Goal: Information Seeking & Learning: Learn about a topic

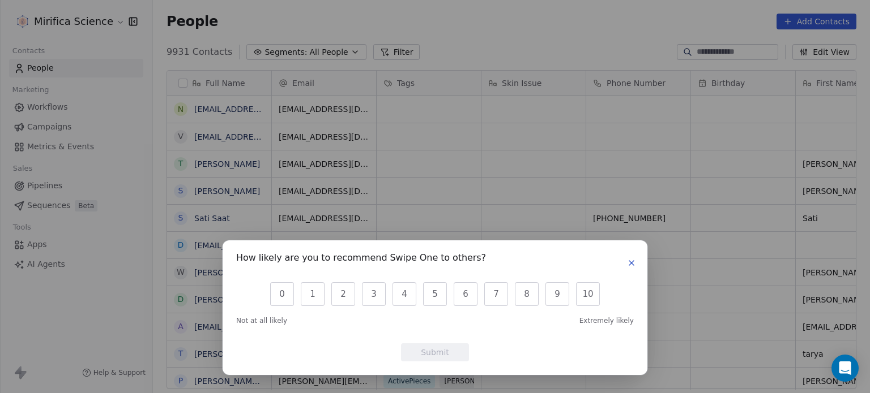
scroll to position [337, 708]
click at [842, 19] on div "How likely are you to recommend Swipe One to others? 0 1 2 3 4 5 6 7 8 9 10 Not…" at bounding box center [435, 196] width 870 height 393
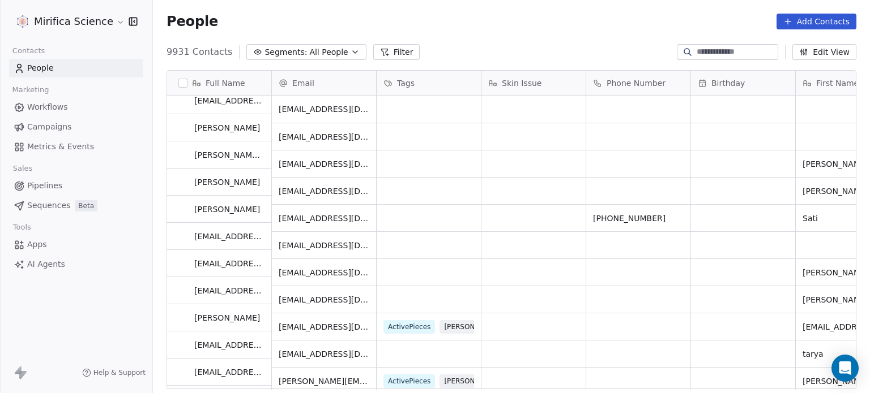
scroll to position [0, 0]
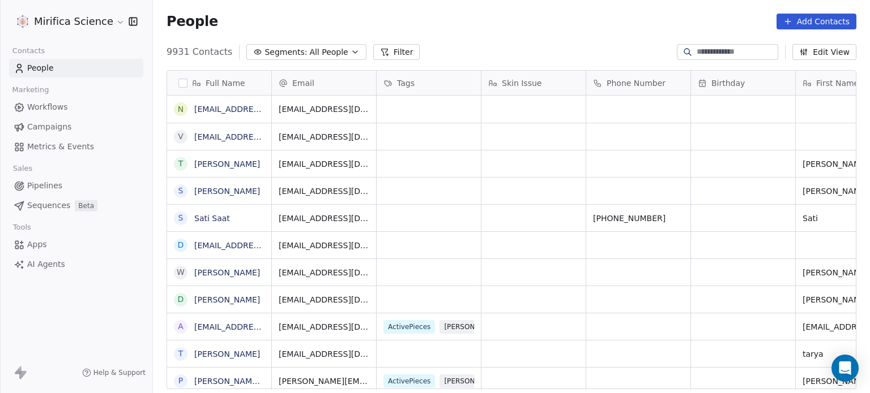
click at [74, 124] on link "Campaigns" at bounding box center [76, 127] width 134 height 19
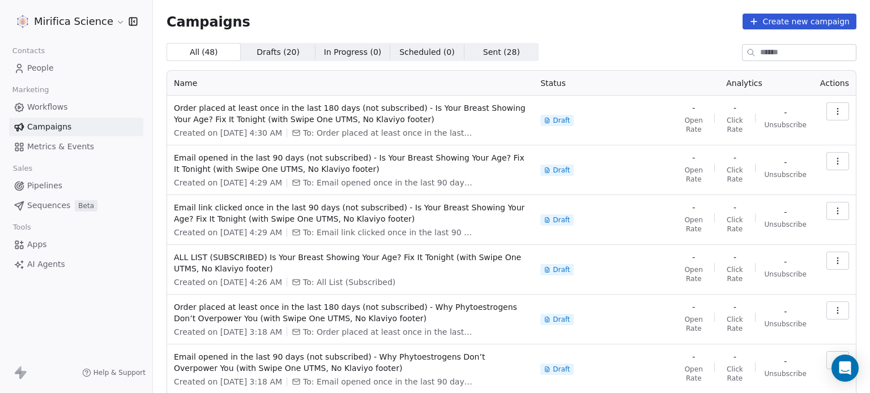
click at [93, 124] on link "Campaigns" at bounding box center [76, 127] width 134 height 19
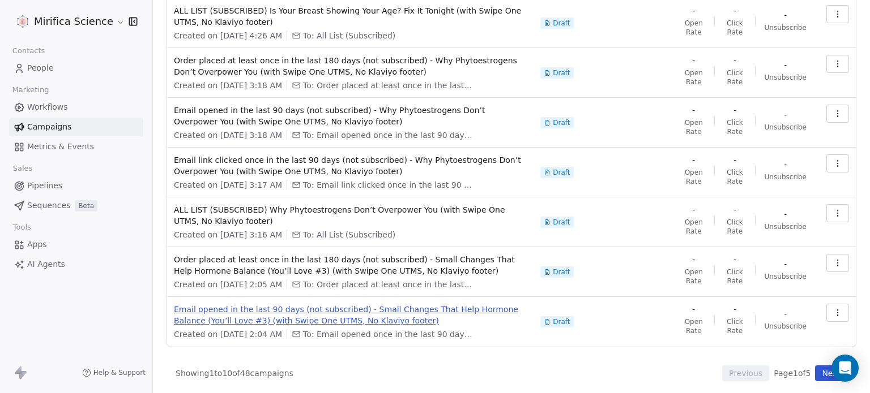
scroll to position [248, 0]
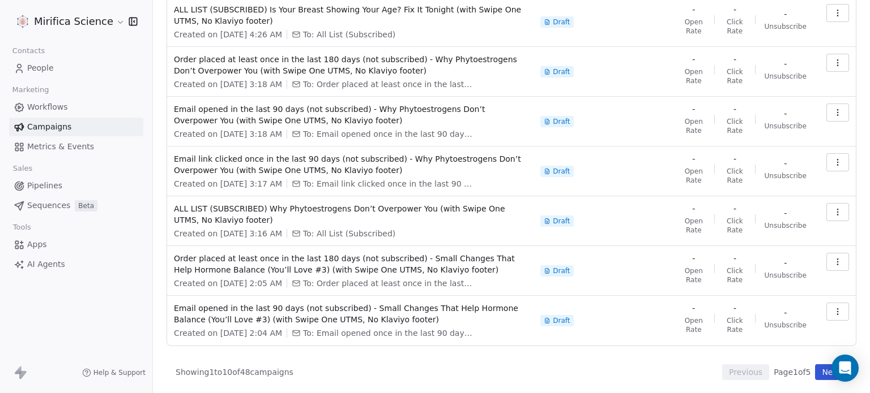
click at [824, 373] on button "Next" at bounding box center [831, 373] width 32 height 16
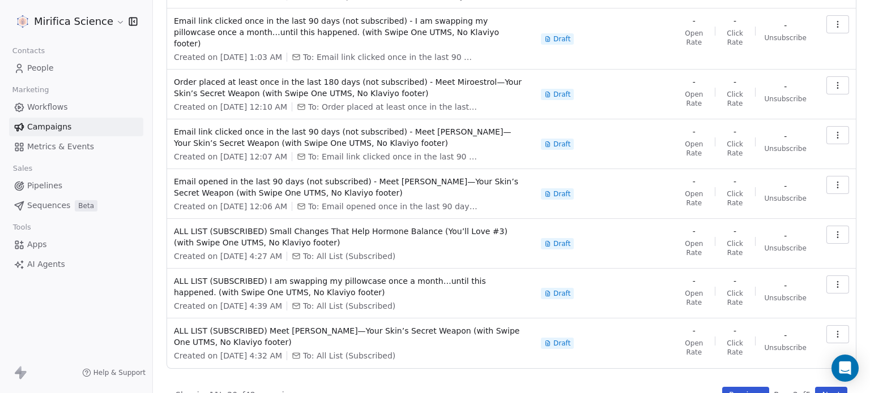
click at [815, 387] on button "Next" at bounding box center [831, 395] width 32 height 16
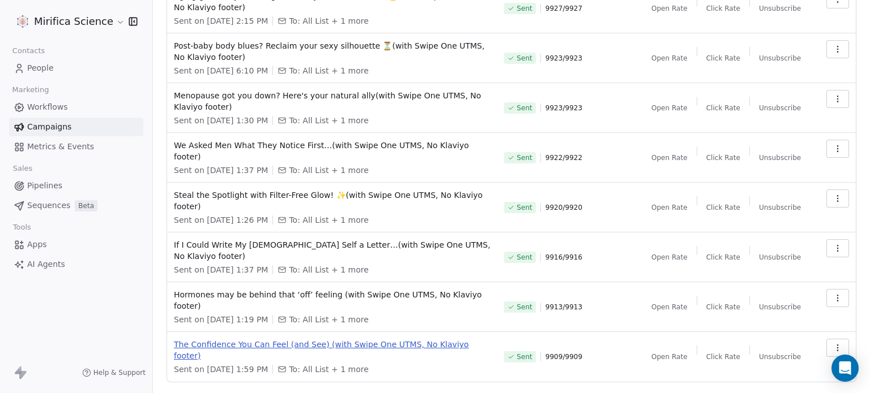
scroll to position [0, 0]
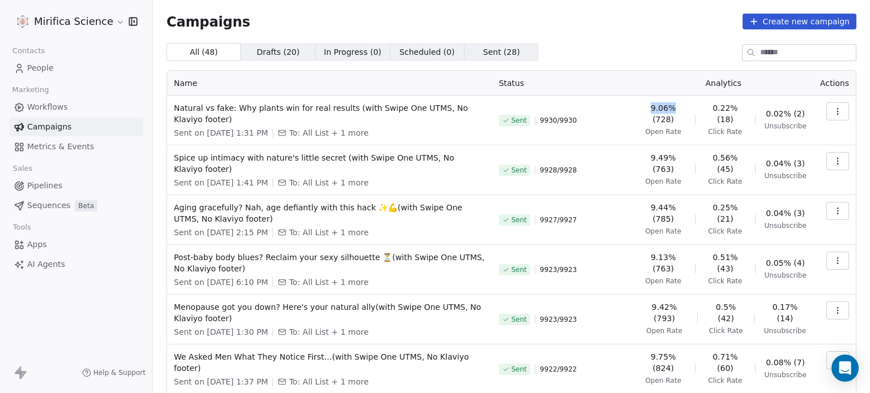
drag, startPoint x: 657, startPoint y: 106, endPoint x: 680, endPoint y: 106, distance: 23.8
click at [680, 106] on span "9.06% (728)" at bounding box center [663, 113] width 46 height 23
copy span "9.06%"
drag, startPoint x: 709, startPoint y: 104, endPoint x: 737, endPoint y: 107, distance: 27.9
click at [737, 107] on span "0.22% (18)" at bounding box center [724, 113] width 41 height 23
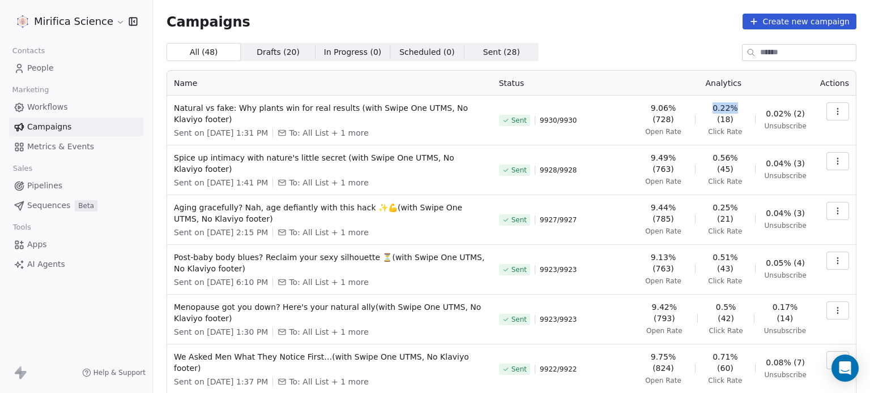
copy span "0.22%"
drag, startPoint x: 654, startPoint y: 158, endPoint x: 680, endPoint y: 158, distance: 25.5
click at [680, 158] on span "9.49% (763)" at bounding box center [663, 163] width 46 height 23
copy span "9.49%"
drag, startPoint x: 711, startPoint y: 156, endPoint x: 738, endPoint y: 160, distance: 26.9
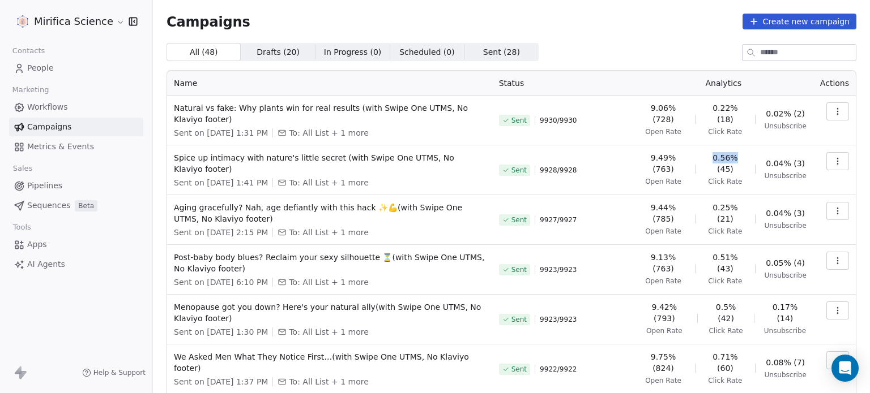
click at [738, 160] on span "0.56% (45)" at bounding box center [724, 163] width 41 height 23
copy span "0.56%"
drag, startPoint x: 656, startPoint y: 204, endPoint x: 681, endPoint y: 205, distance: 24.9
click at [682, 205] on span "9.44% (785)" at bounding box center [663, 213] width 46 height 23
copy span "9.44%"
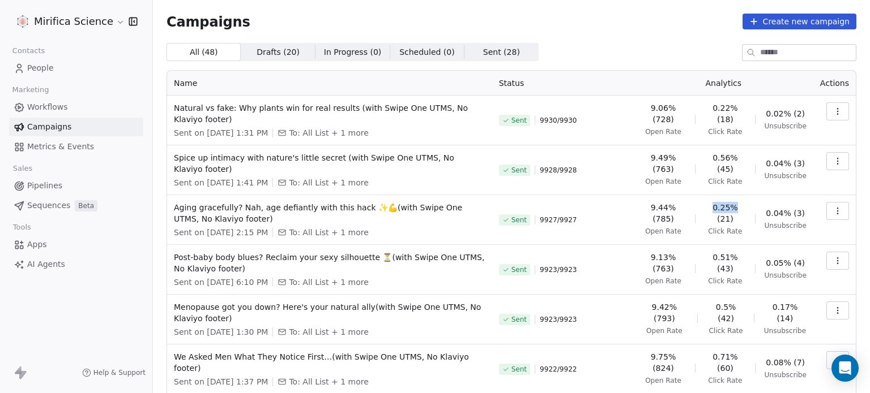
drag, startPoint x: 713, startPoint y: 203, endPoint x: 735, endPoint y: 203, distance: 21.5
click at [738, 204] on span "0.25% (21)" at bounding box center [724, 213] width 41 height 23
copy span "0.25%"
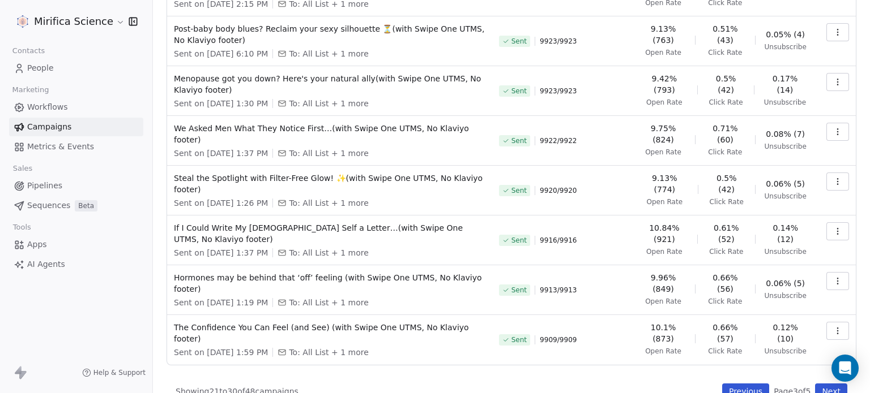
scroll to position [239, 0]
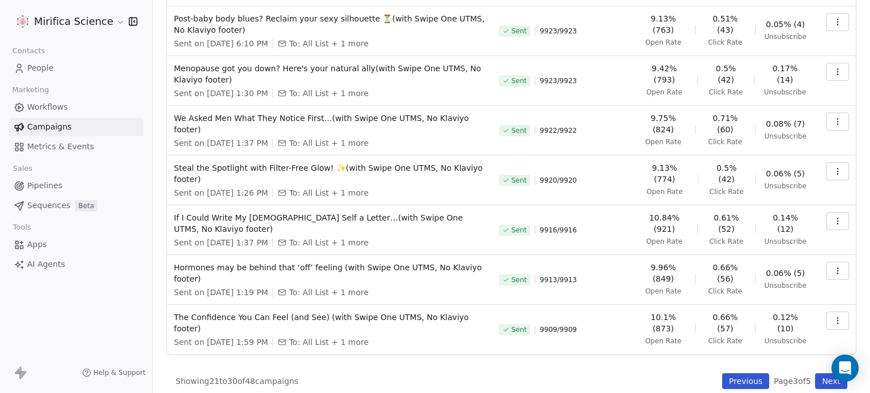
click at [736, 374] on button "Previous" at bounding box center [745, 382] width 47 height 16
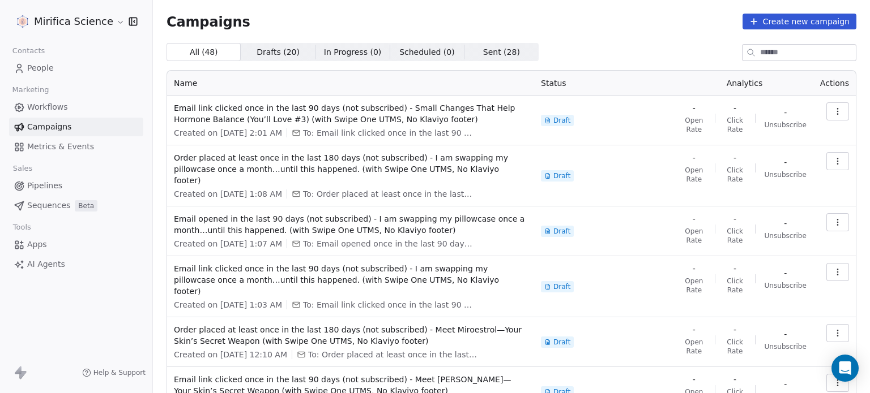
scroll to position [248, 0]
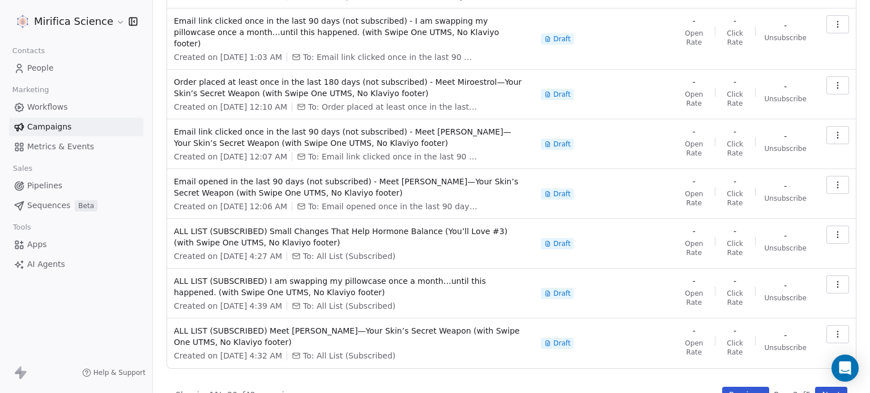
click at [729, 387] on button "Previous" at bounding box center [745, 395] width 47 height 16
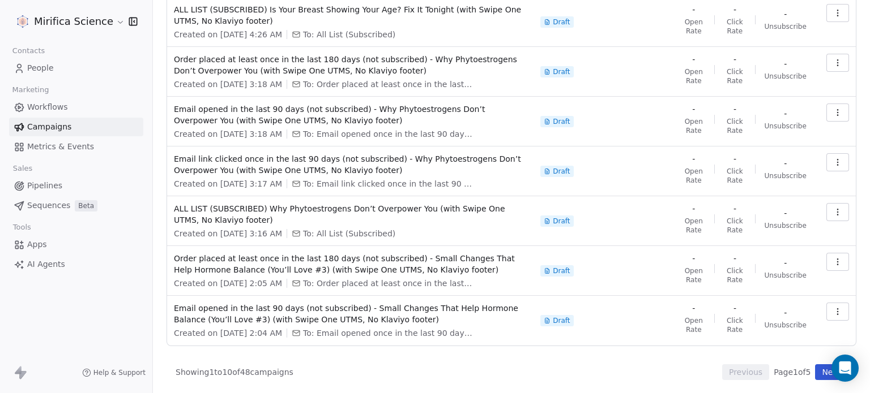
click at [815, 371] on button "Next" at bounding box center [831, 373] width 32 height 16
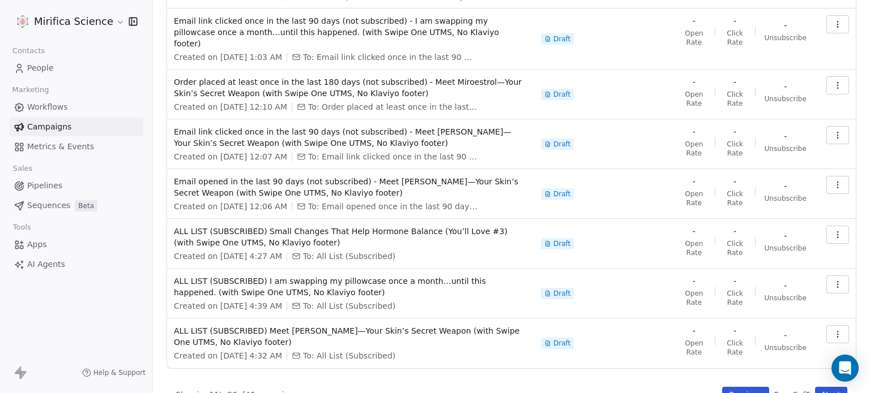
click at [815, 387] on button "Next" at bounding box center [831, 395] width 32 height 16
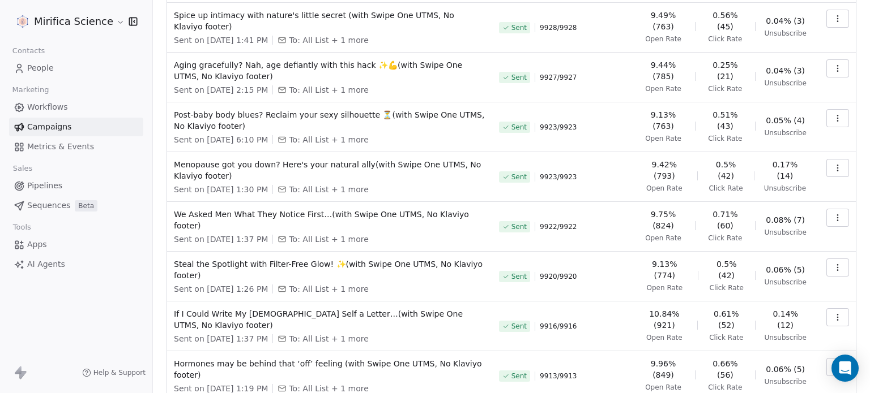
scroll to position [239, 0]
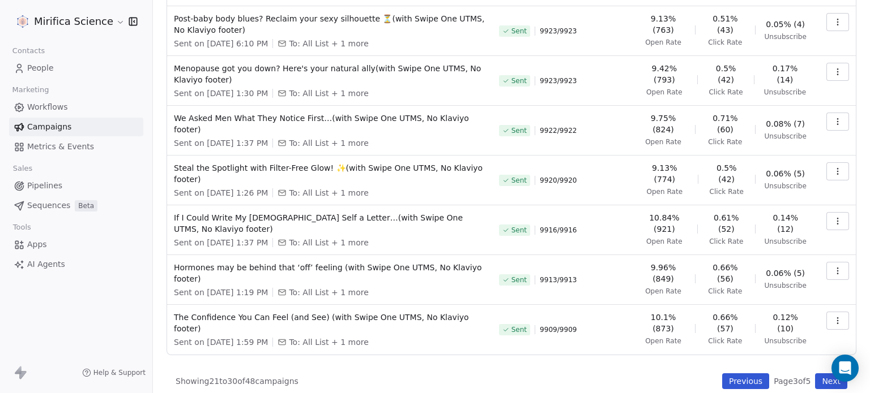
click at [821, 374] on button "Next" at bounding box center [831, 382] width 32 height 16
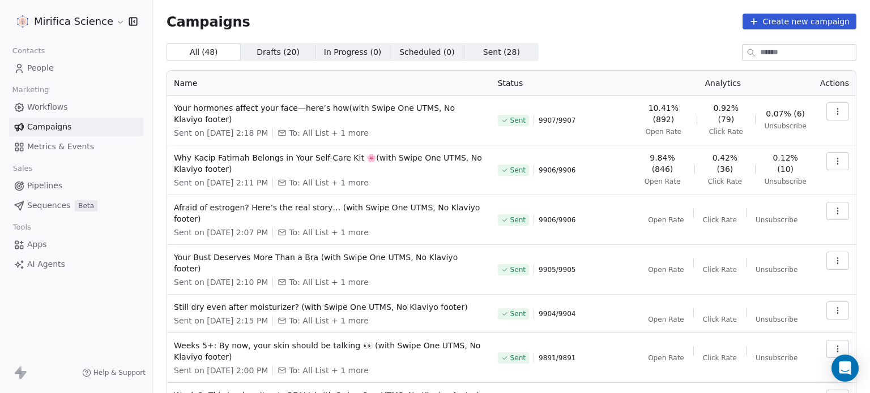
scroll to position [180, 0]
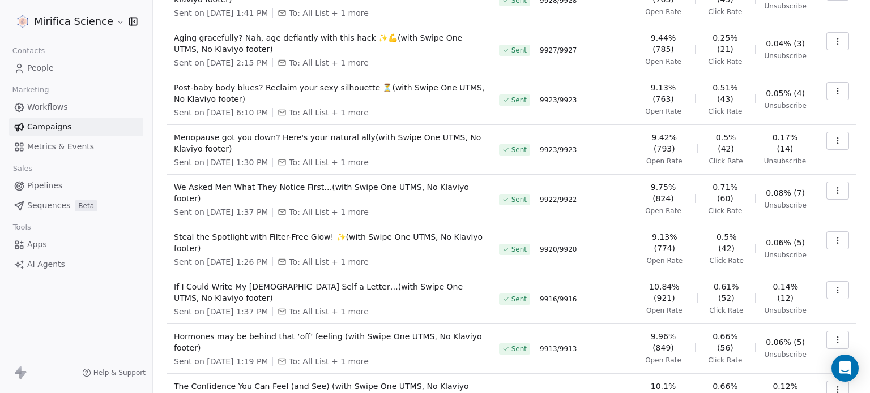
scroll to position [239, 0]
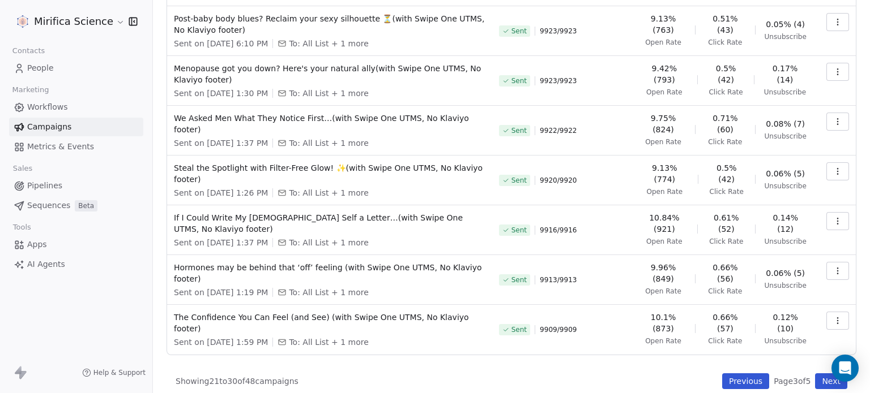
click at [722, 374] on button "Previous" at bounding box center [745, 382] width 47 height 16
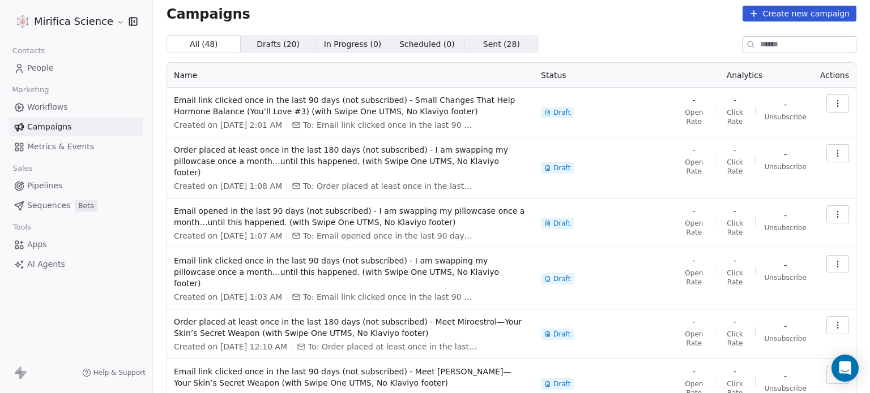
scroll to position [0, 0]
